Goal: Book appointment/travel/reservation

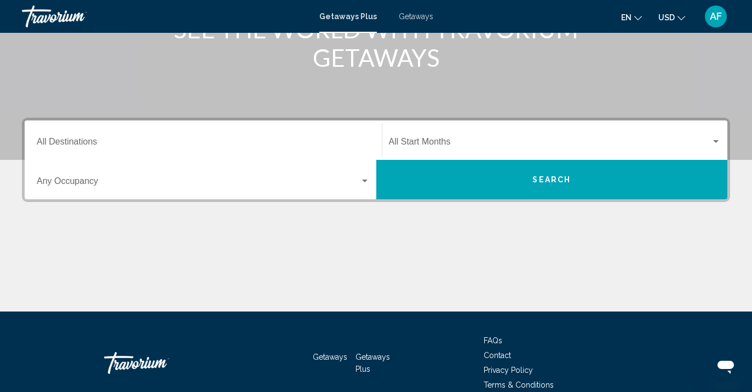
click at [221, 152] on div "Destination All Destinations" at bounding box center [203, 140] width 333 height 34
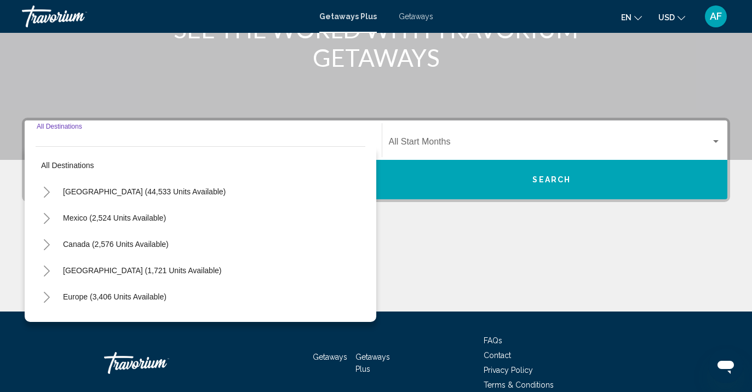
scroll to position [222, 0]
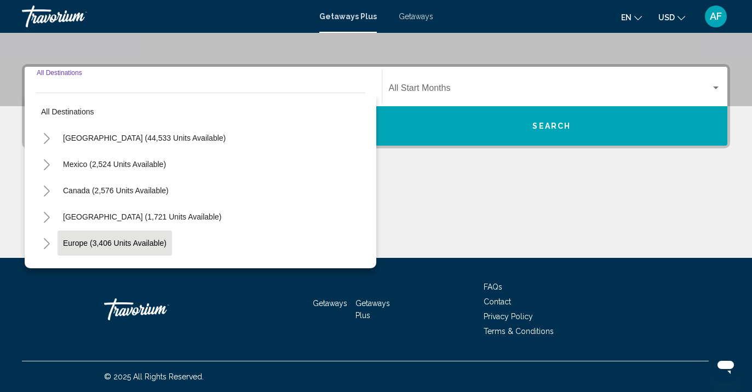
click at [139, 239] on span "Europe (3,406 units available)" at bounding box center [114, 243] width 103 height 9
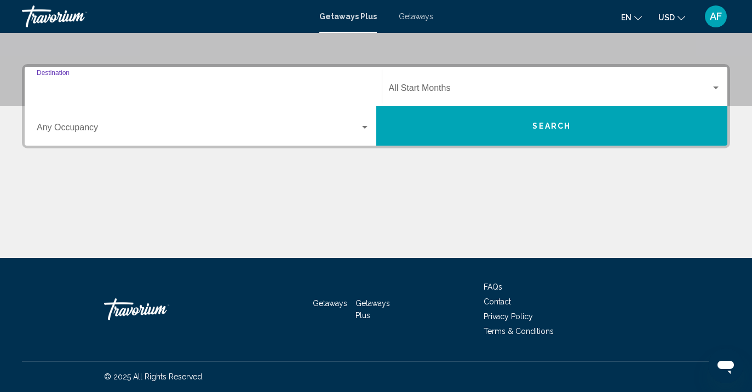
type input "**********"
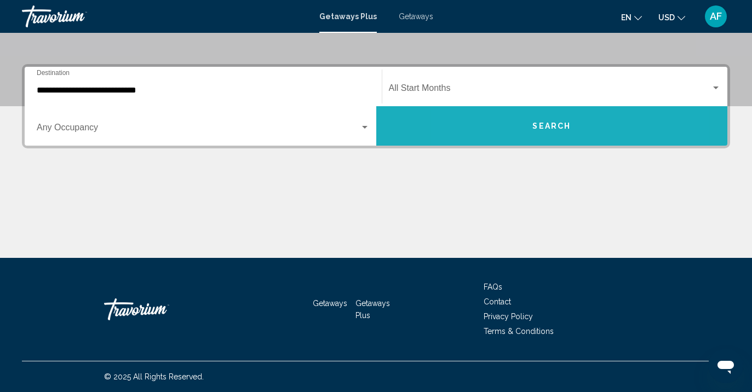
click at [510, 127] on button "Search" at bounding box center [552, 125] width 352 height 39
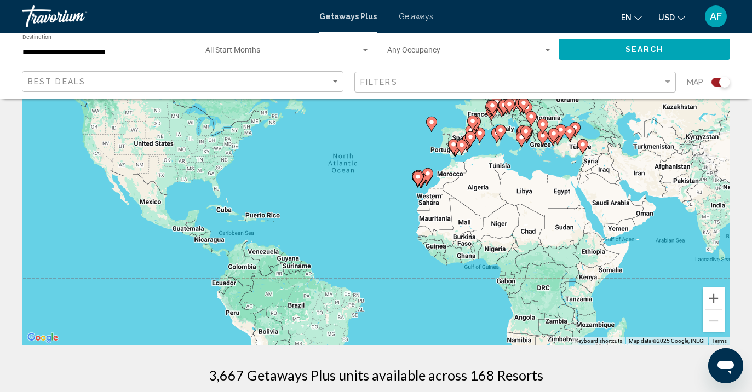
scroll to position [95, 0]
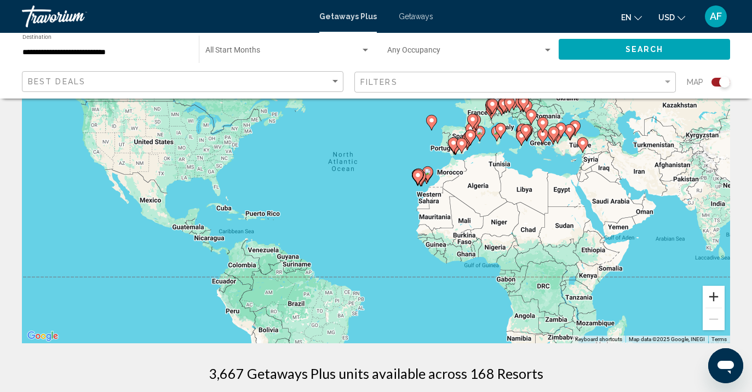
click at [715, 301] on button "Zoom in" at bounding box center [714, 297] width 22 height 22
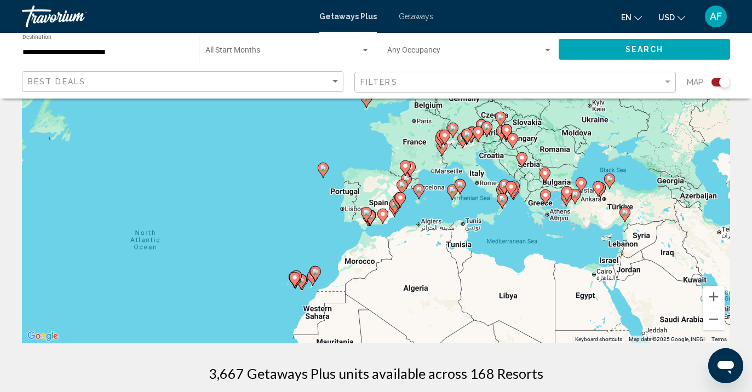
drag, startPoint x: 678, startPoint y: 200, endPoint x: 513, endPoint y: 296, distance: 191.1
click at [513, 296] on div "To activate drag with keyboard, press Alt + Enter. Once in keyboard drag state,…" at bounding box center [376, 179] width 708 height 329
click at [544, 195] on image "Main content" at bounding box center [545, 195] width 7 height 7
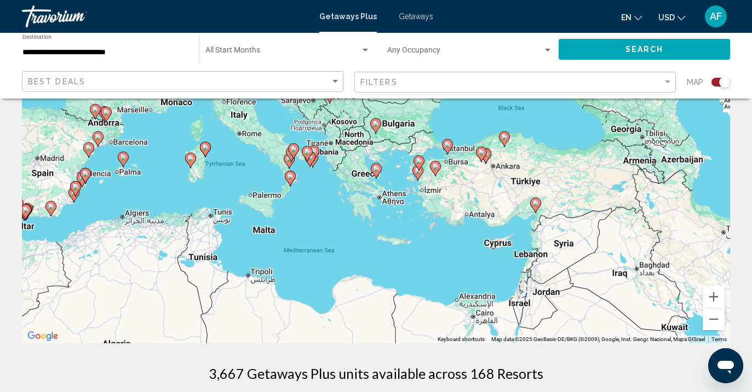
click at [378, 170] on image "Main content" at bounding box center [376, 168] width 7 height 7
type input "**********"
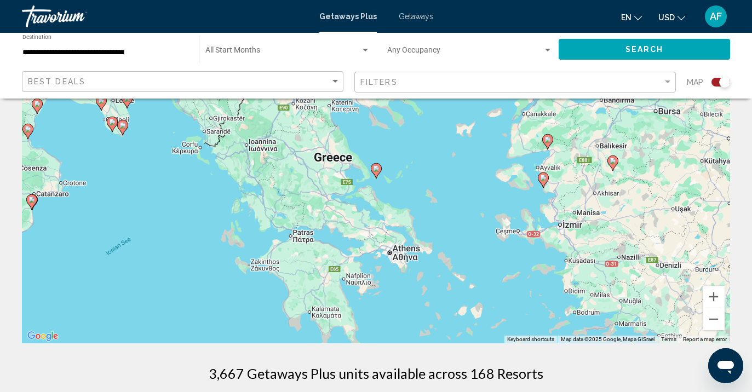
click at [378, 170] on image "Main content" at bounding box center [376, 168] width 7 height 7
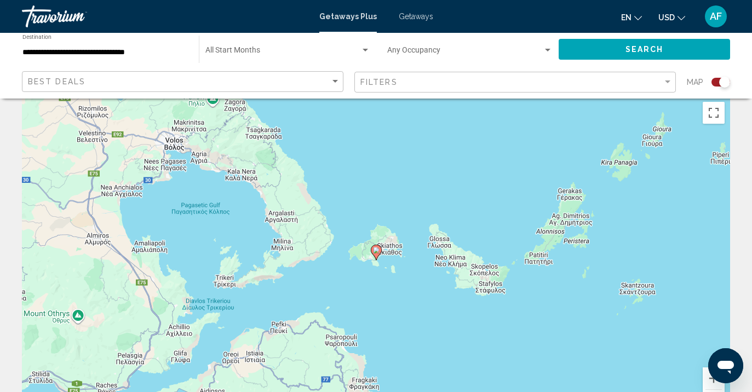
scroll to position [11, 0]
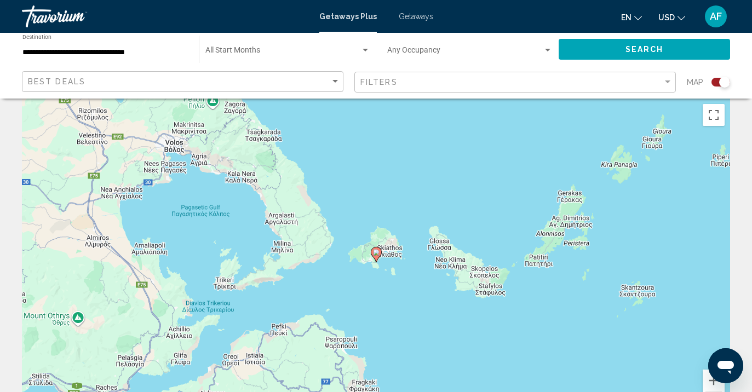
click at [632, 42] on button "Search" at bounding box center [643, 49] width 171 height 20
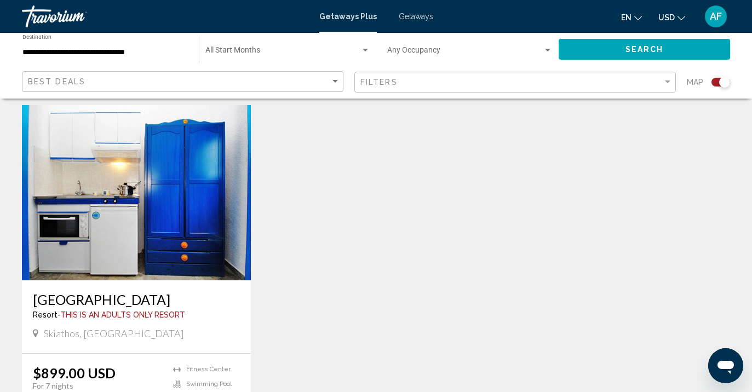
scroll to position [778, 0]
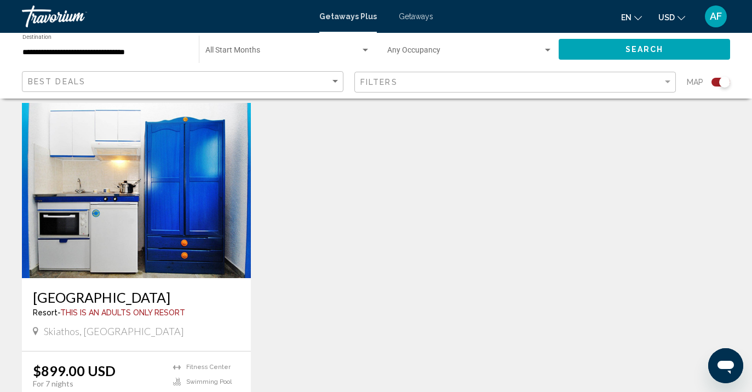
click at [226, 191] on img "Main content" at bounding box center [136, 190] width 229 height 175
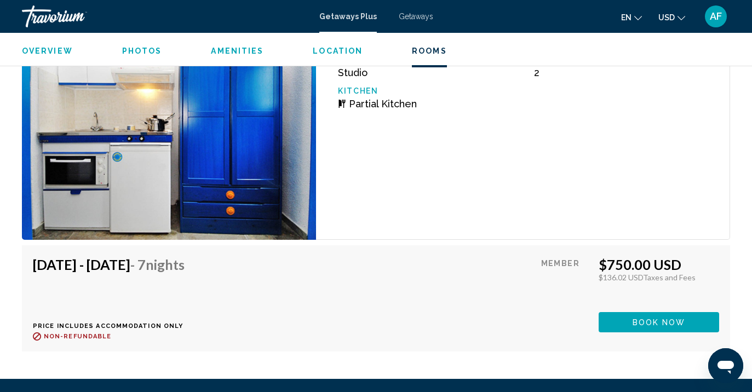
scroll to position [1984, 0]
